Goal: Task Accomplishment & Management: Manage account settings

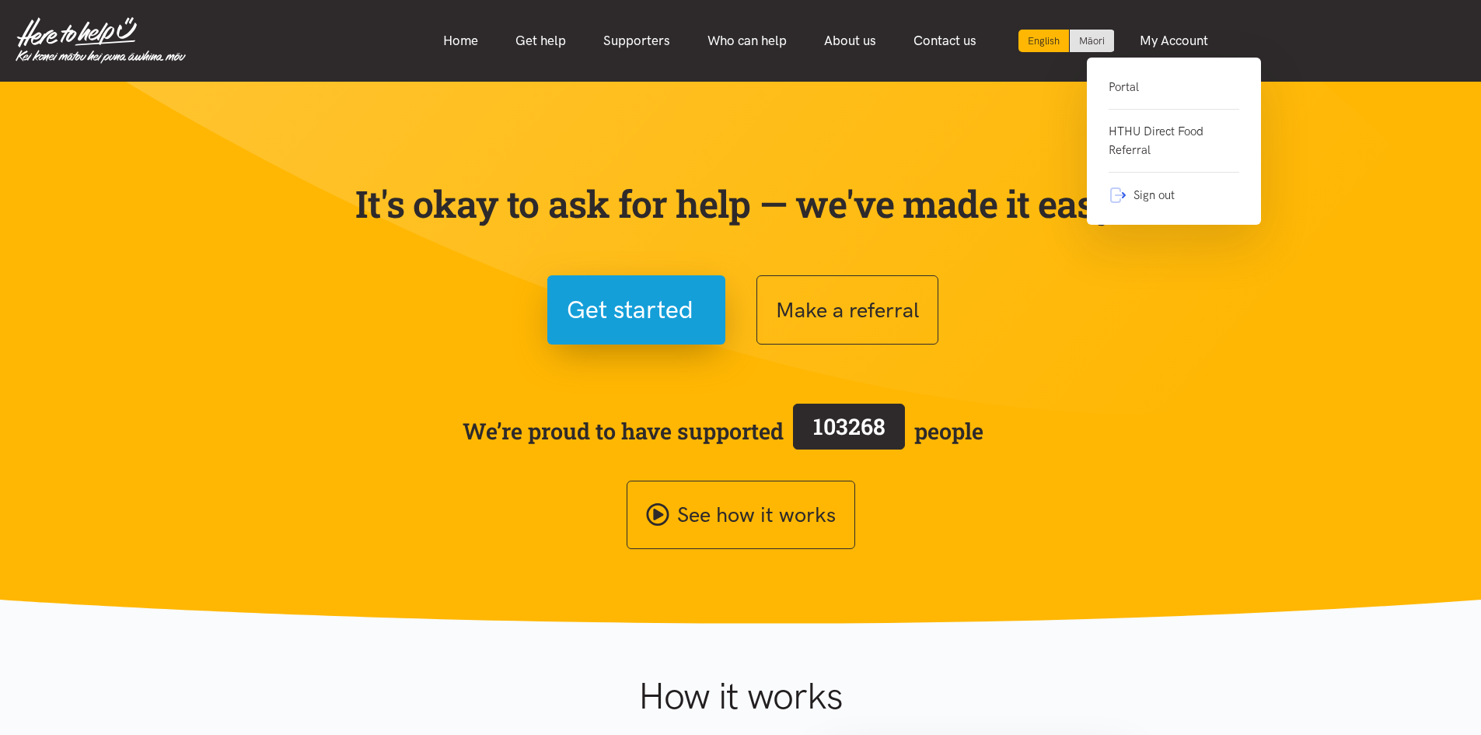
click at [1147, 120] on link "HTHU Direct Food Referral" at bounding box center [1174, 141] width 131 height 63
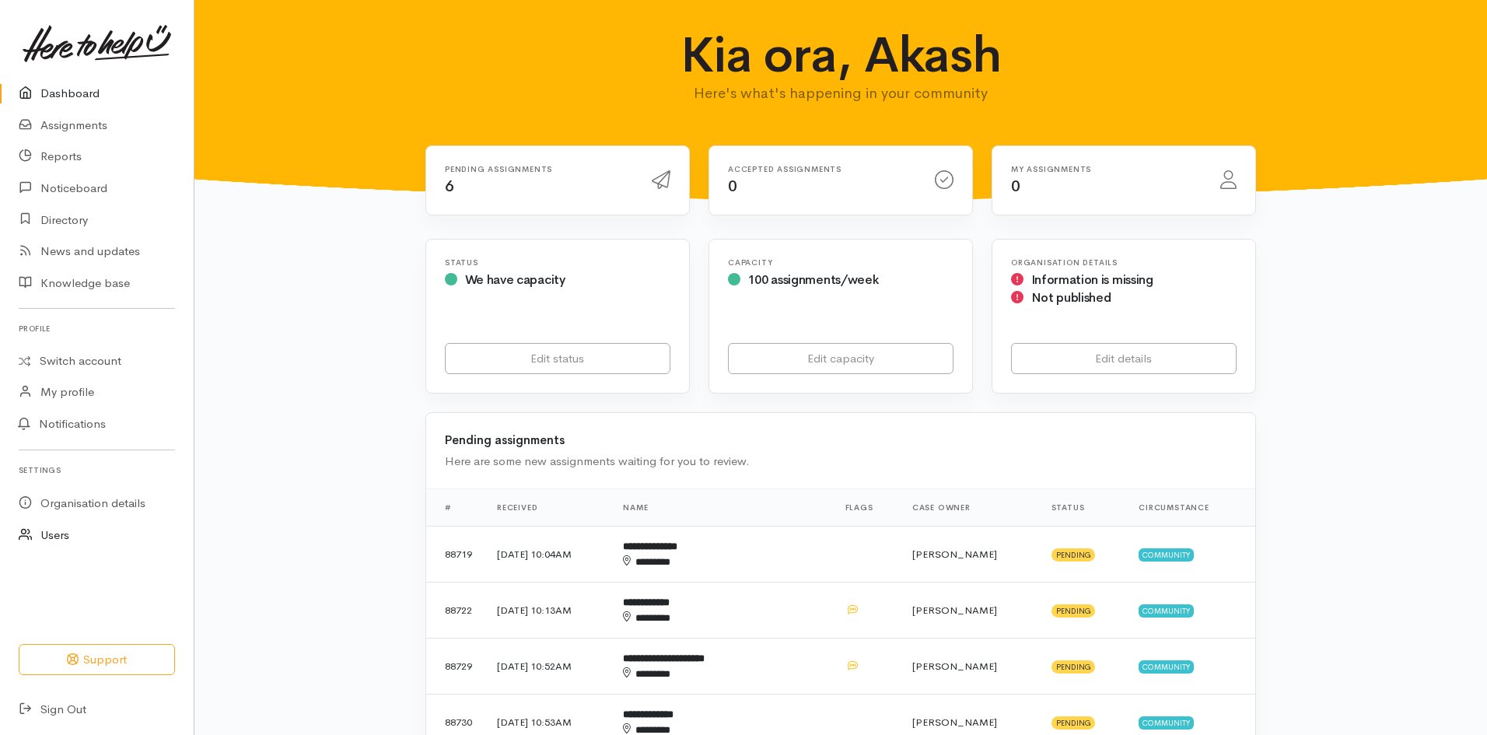
click at [74, 543] on link "Users" at bounding box center [97, 535] width 194 height 32
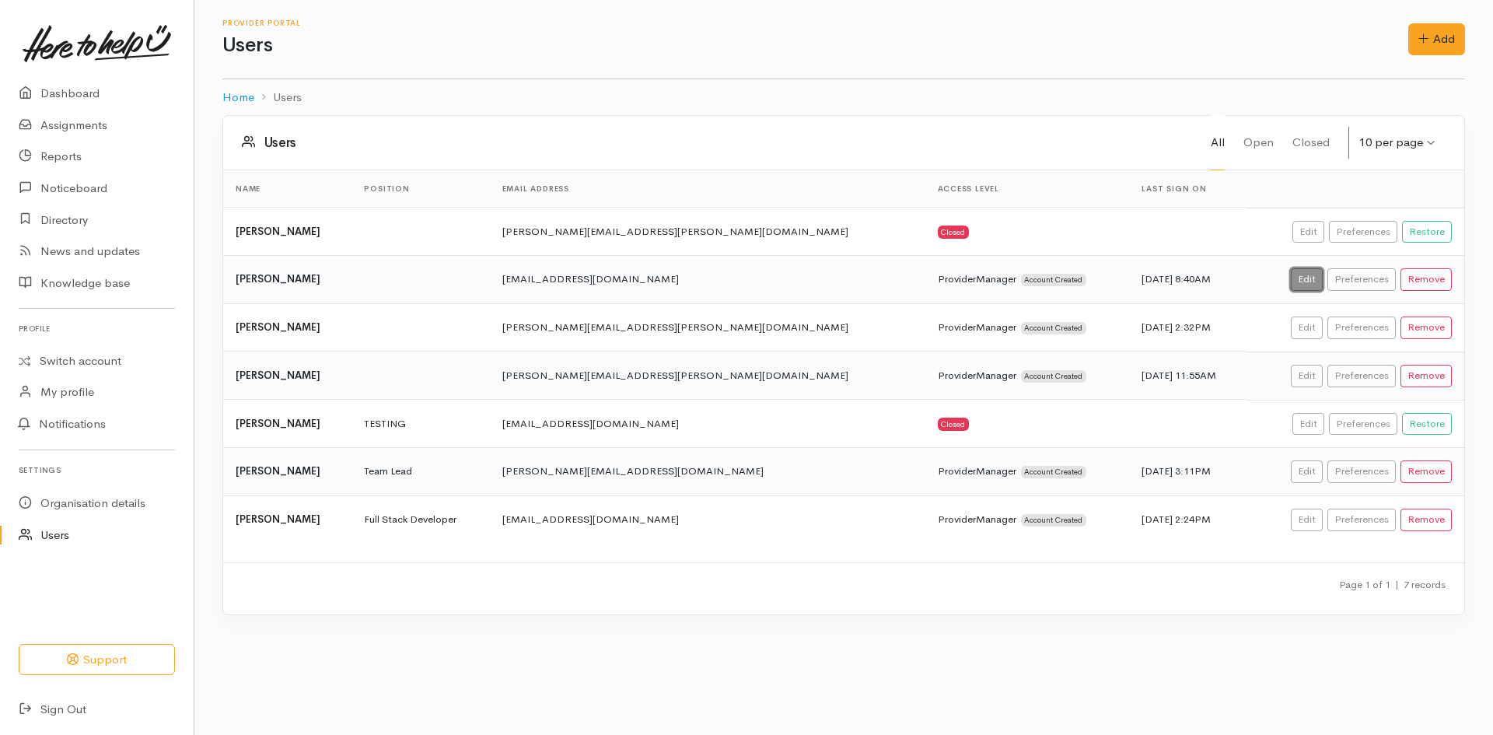
click at [1309, 282] on link "Edit" at bounding box center [1307, 279] width 32 height 23
click at [114, 497] on link "Organisation details" at bounding box center [97, 503] width 194 height 32
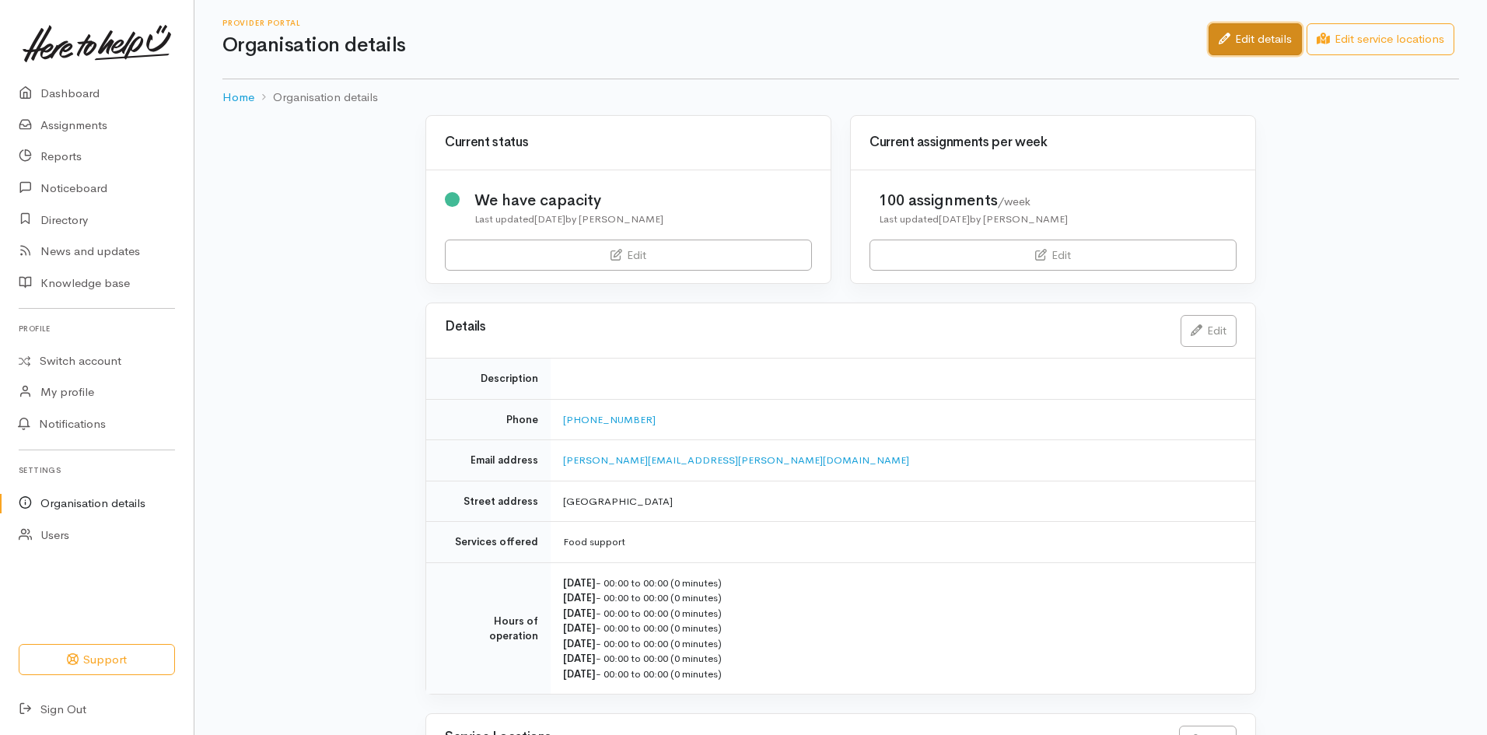
click at [1240, 49] on link "Edit details" at bounding box center [1254, 39] width 93 height 32
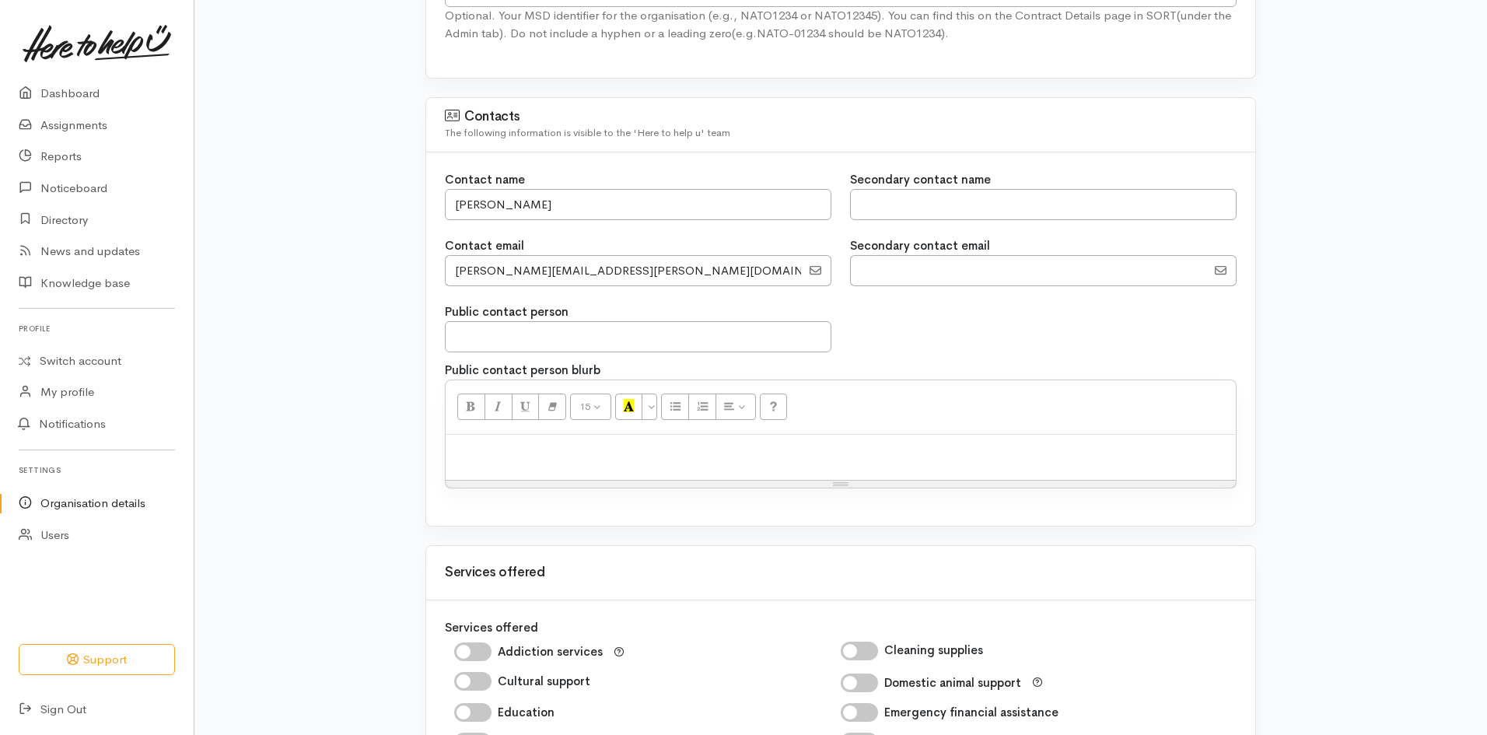
scroll to position [785, 0]
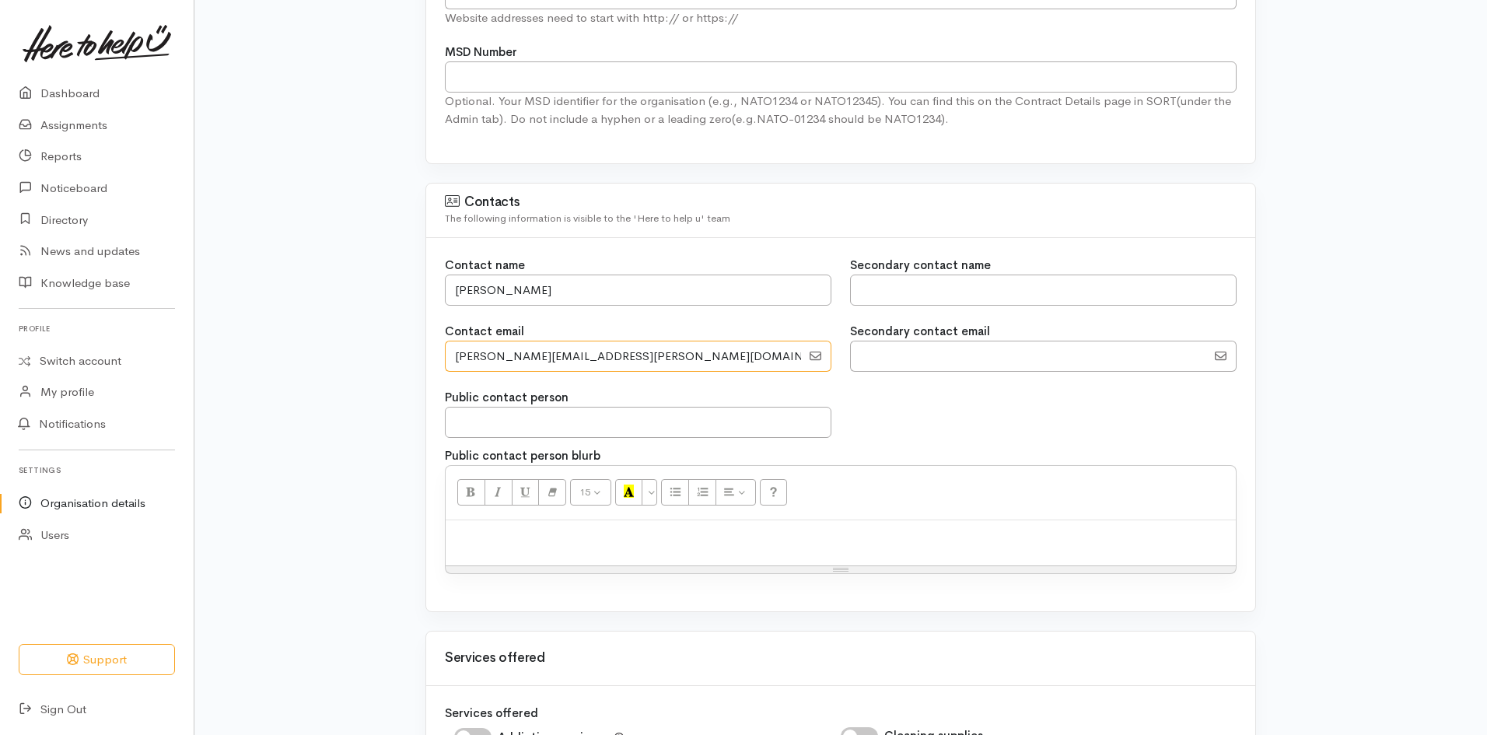
click at [787, 356] on input "EmailAddress" at bounding box center [623, 357] width 356 height 32
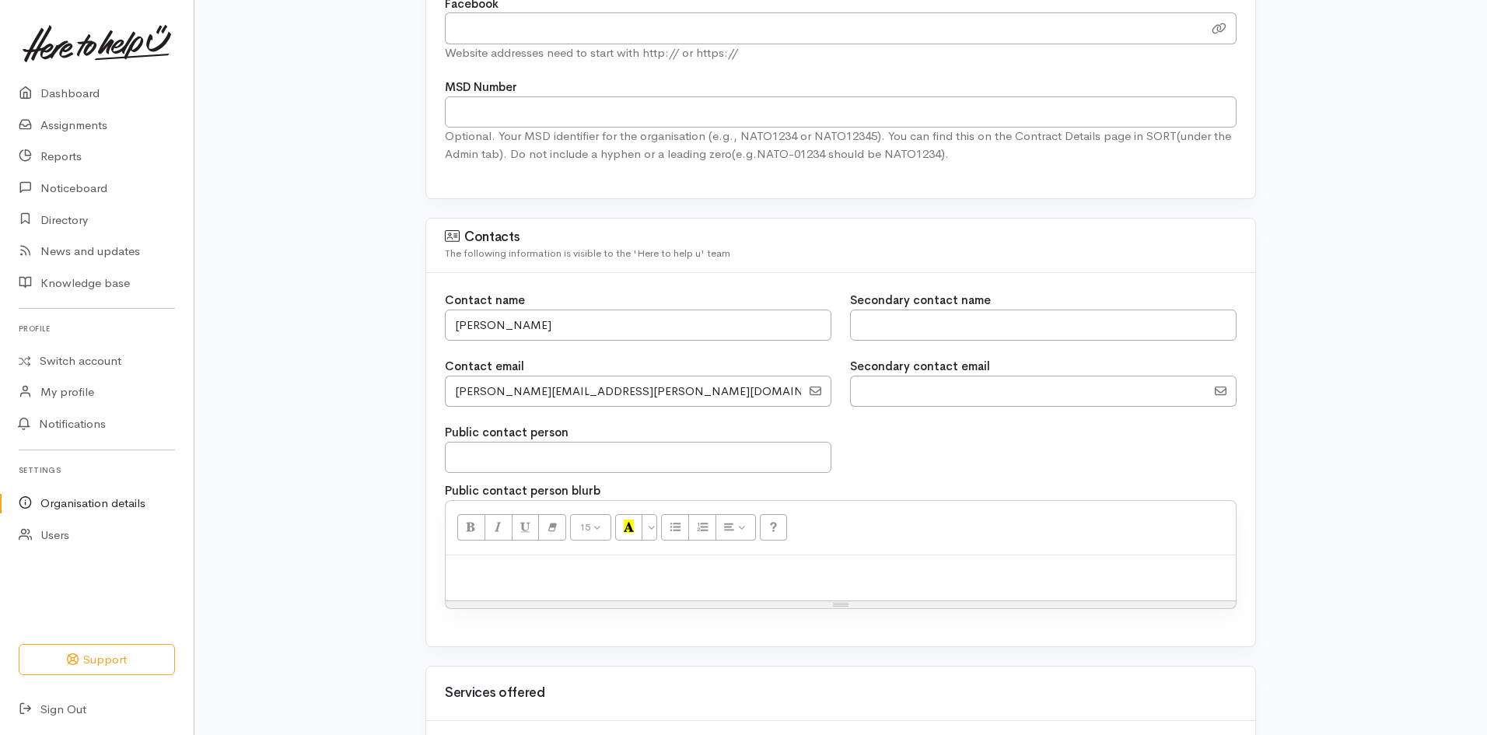
scroll to position [630, 0]
